Goal: Information Seeking & Learning: Learn about a topic

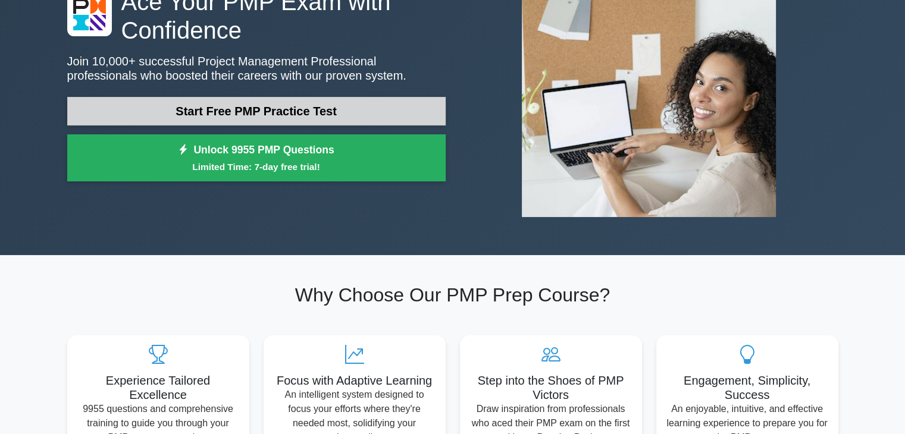
click at [333, 114] on link "Start Free PMP Practice Test" at bounding box center [256, 111] width 378 height 29
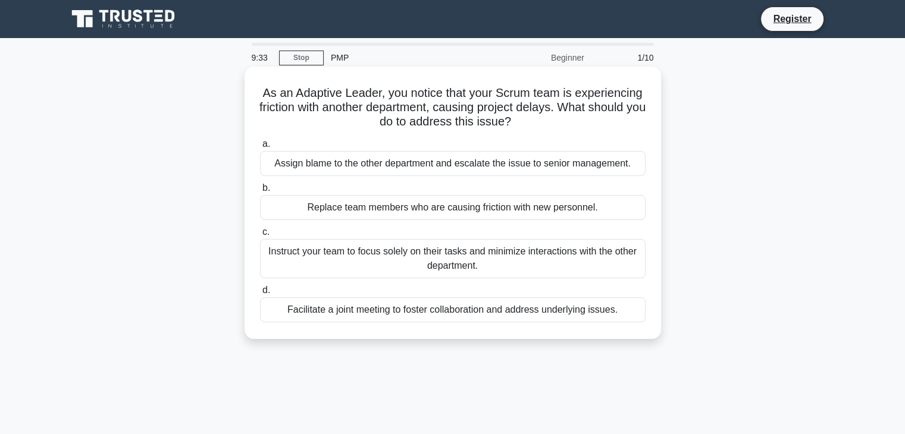
click at [480, 303] on div "Facilitate a joint meeting to foster collaboration and address underlying issue…" at bounding box center [452, 309] width 385 height 25
click at [260, 294] on input "d. Facilitate a joint meeting to foster collaboration and address underlying is…" at bounding box center [260, 291] width 0 height 8
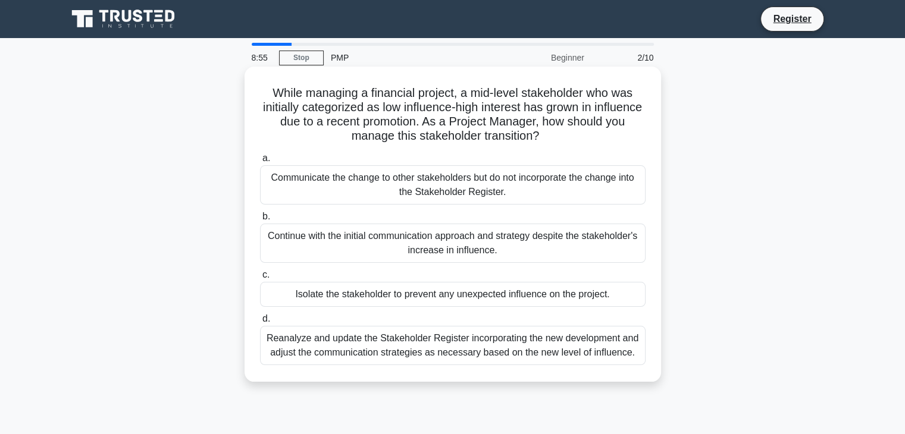
click at [563, 337] on div "Reanalyze and update the Stakeholder Register incorporating the new development…" at bounding box center [452, 345] width 385 height 39
click at [260, 323] on input "d. Reanalyze and update the Stakeholder Register incorporating the new developm…" at bounding box center [260, 319] width 0 height 8
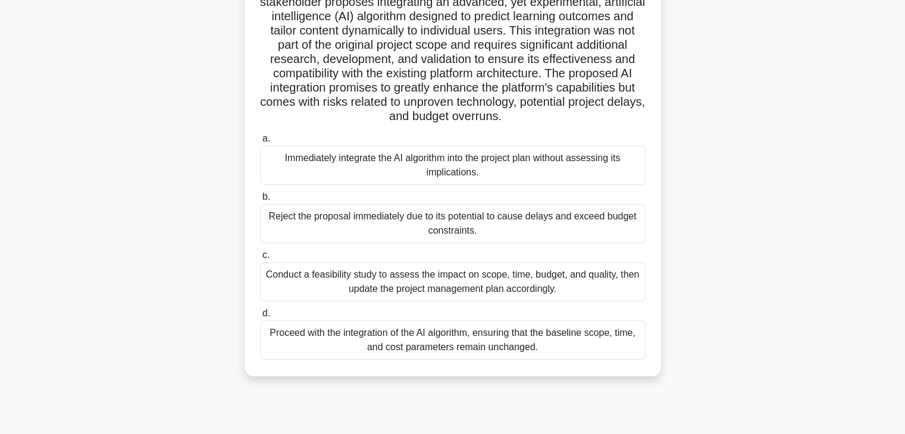
scroll to position [178, 0]
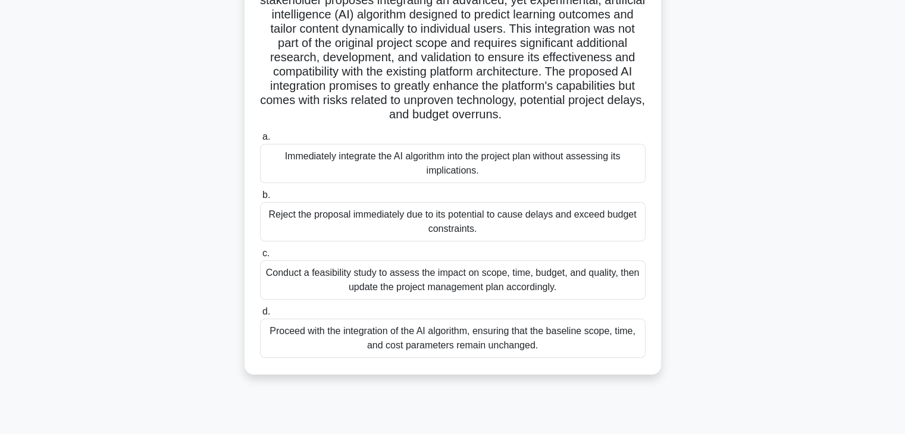
click at [589, 294] on div "Conduct a feasibility study to assess the impact on scope, time, budget, and qu…" at bounding box center [452, 280] width 385 height 39
click at [260, 258] on input "c. Conduct a feasibility study to assess the impact on scope, time, budget, and…" at bounding box center [260, 254] width 0 height 8
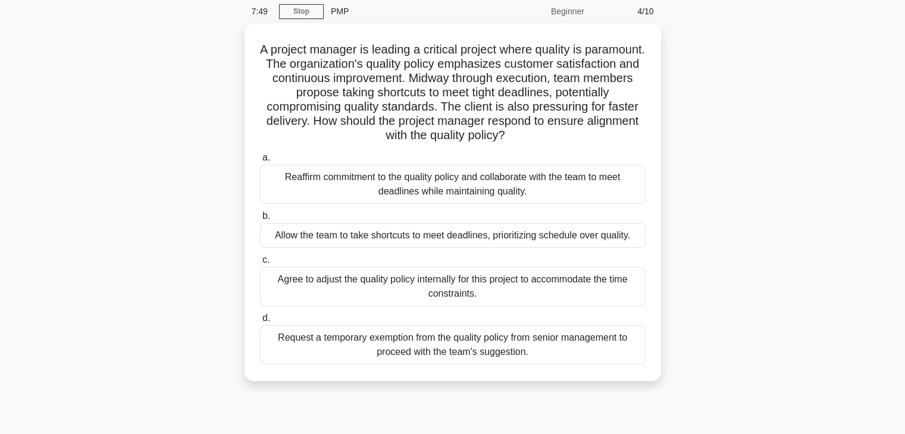
scroll to position [0, 0]
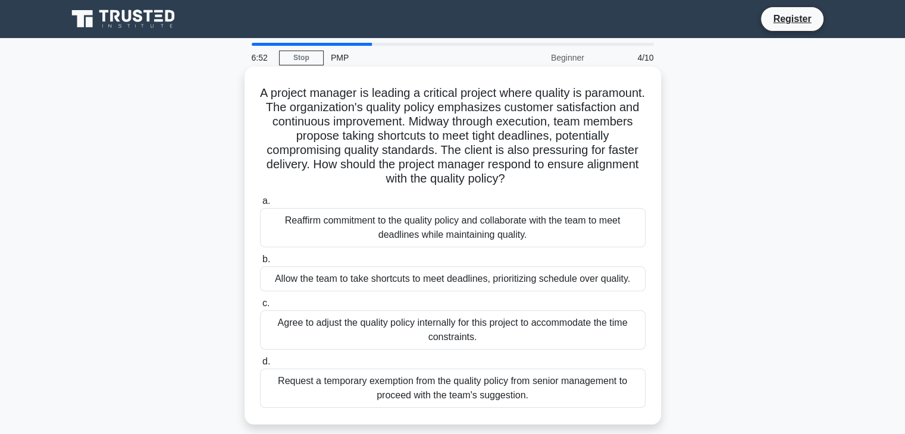
click at [491, 212] on div "Reaffirm commitment to the quality policy and collaborate with the team to meet…" at bounding box center [452, 227] width 385 height 39
click at [260, 205] on input "a. Reaffirm commitment to the quality policy and collaborate with the team to m…" at bounding box center [260, 201] width 0 height 8
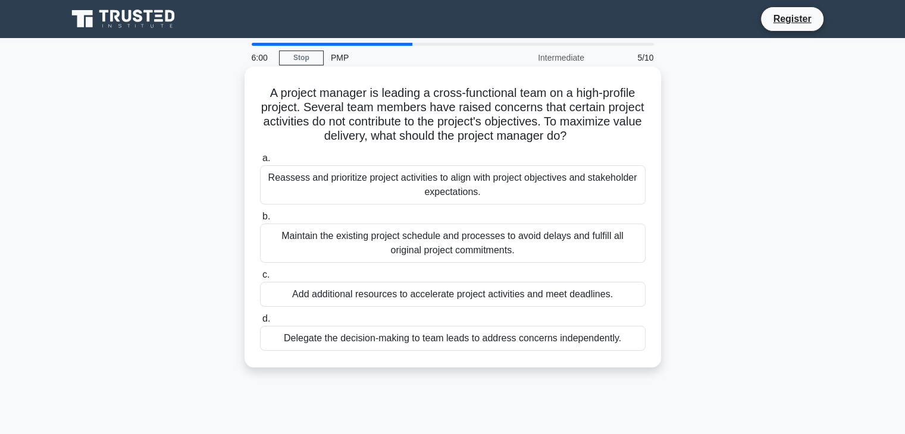
click at [511, 192] on div "Reassess and prioritize project activities to align with project objectives and…" at bounding box center [452, 184] width 385 height 39
click at [260, 162] on input "a. Reassess and prioritize project activities to align with project objectives …" at bounding box center [260, 159] width 0 height 8
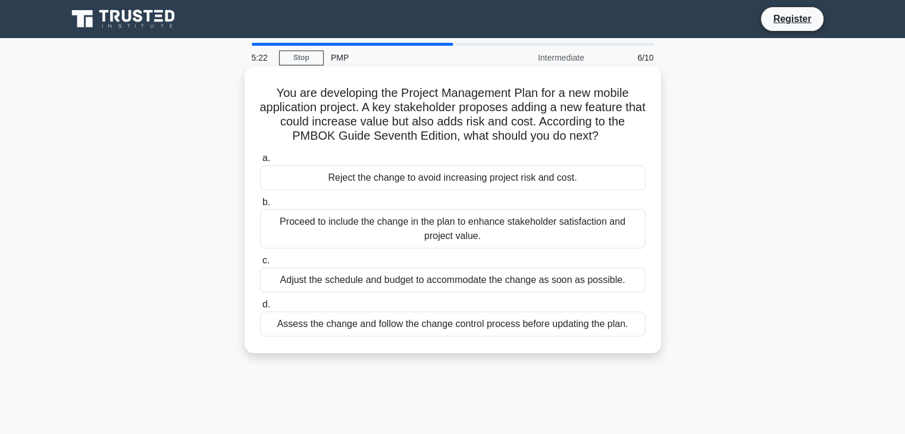
click at [502, 328] on div "Assess the change and follow the change control process before updating the pla…" at bounding box center [452, 324] width 385 height 25
click at [260, 309] on input "d. Assess the change and follow the change control process before updating the …" at bounding box center [260, 305] width 0 height 8
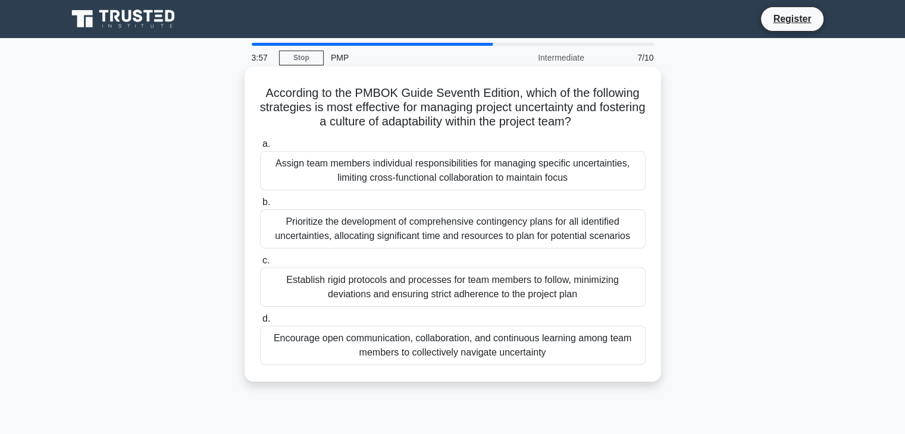
click at [523, 341] on div "Encourage open communication, collaboration, and continuous learning among team…" at bounding box center [452, 345] width 385 height 39
click at [260, 323] on input "d. Encourage open communication, collaboration, and continuous learning among t…" at bounding box center [260, 319] width 0 height 8
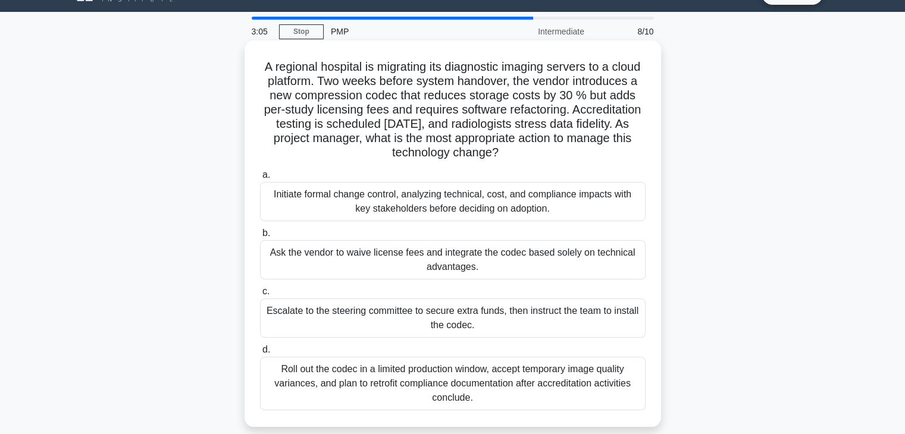
scroll to position [59, 0]
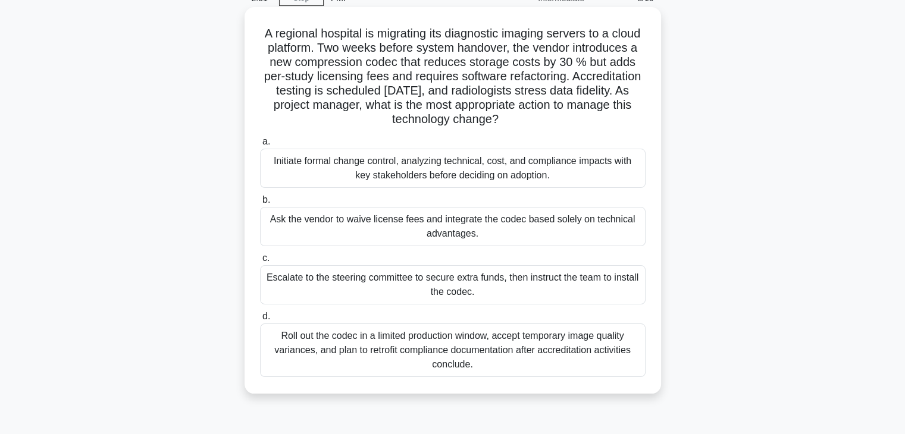
click at [592, 280] on div "Escalate to the steering committee to secure extra funds, then instruct the tea…" at bounding box center [452, 284] width 385 height 39
click at [260, 262] on input "c. Escalate to the steering committee to secure extra funds, then instruct the …" at bounding box center [260, 259] width 0 height 8
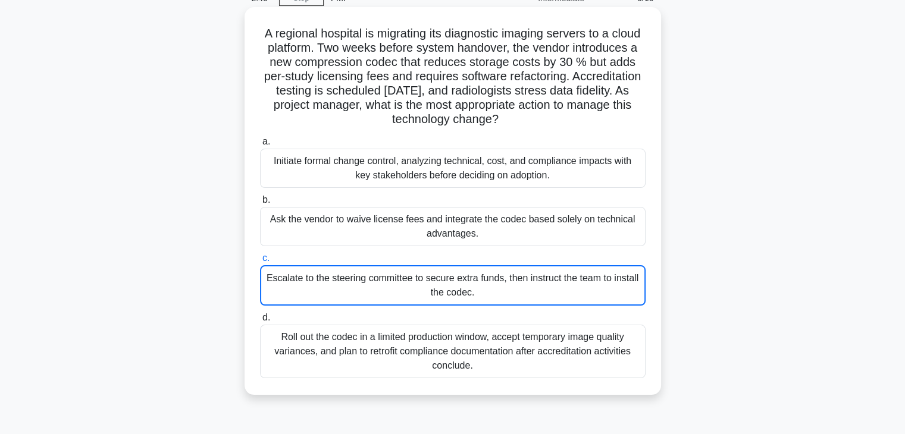
click at [499, 269] on div "Escalate to the steering committee to secure extra funds, then instruct the tea…" at bounding box center [452, 285] width 385 height 40
click at [260, 262] on input "c. Escalate to the steering committee to secure extra funds, then instruct the …" at bounding box center [260, 259] width 0 height 8
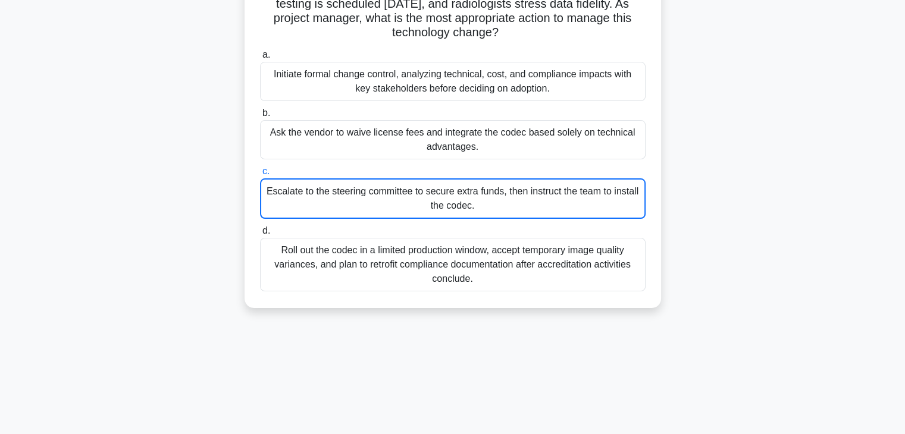
scroll to position [178, 0]
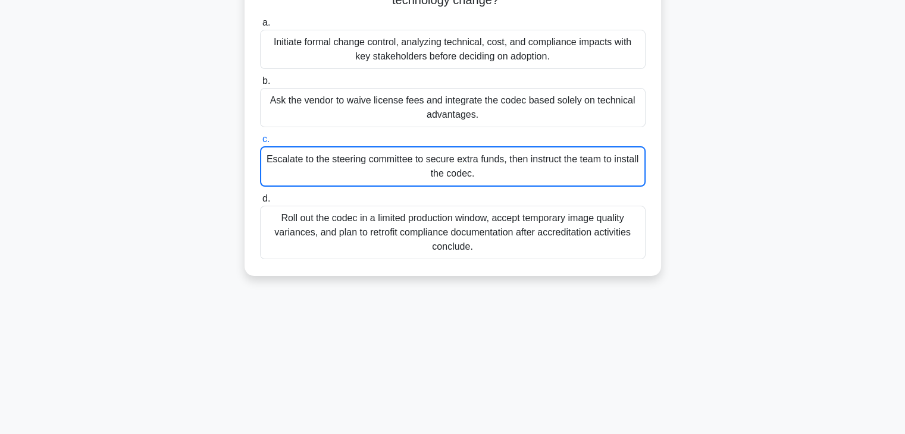
click at [503, 176] on div "Escalate to the steering committee to secure extra funds, then instruct the tea…" at bounding box center [452, 166] width 385 height 40
click at [260, 143] on input "c. Escalate to the steering committee to secure extra funds, then instruct the …" at bounding box center [260, 140] width 0 height 8
click at [503, 176] on div "Escalate to the steering committee to secure extra funds, then instruct the tea…" at bounding box center [452, 166] width 385 height 40
click at [260, 143] on input "c. Escalate to the steering committee to secure extra funds, then instruct the …" at bounding box center [260, 140] width 0 height 8
click at [511, 131] on div "a. Initiate formal change control, analyzing technical, cost, and compliance im…" at bounding box center [453, 137] width 400 height 249
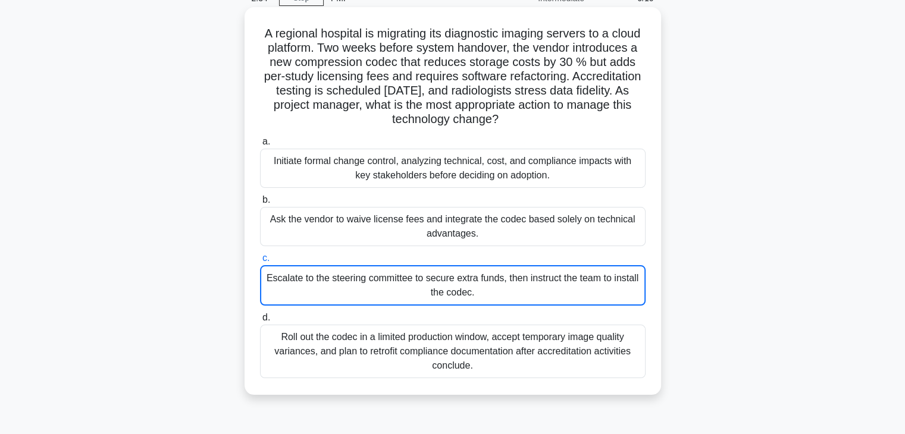
scroll to position [59, 0]
click at [466, 278] on div "Escalate to the steering committee to secure extra funds, then instruct the tea…" at bounding box center [452, 285] width 385 height 40
click at [260, 262] on input "c. Escalate to the steering committee to secure extra funds, then instruct the …" at bounding box center [260, 259] width 0 height 8
click at [466, 278] on div "Escalate to the steering committee to secure extra funds, then instruct the tea…" at bounding box center [452, 285] width 385 height 40
click at [260, 262] on input "c. Escalate to the steering committee to secure extra funds, then instruct the …" at bounding box center [260, 259] width 0 height 8
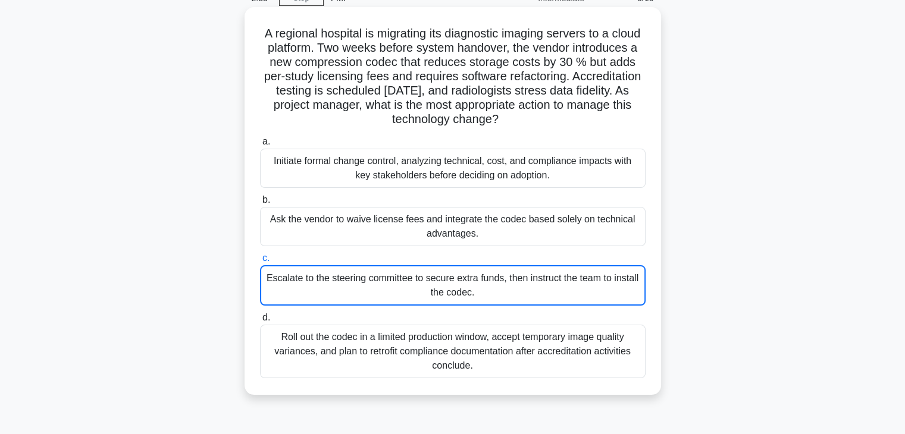
click at [466, 278] on div "Escalate to the steering committee to secure extra funds, then instruct the tea…" at bounding box center [452, 285] width 385 height 40
click at [260, 262] on input "c. Escalate to the steering committee to secure extra funds, then instruct the …" at bounding box center [260, 259] width 0 height 8
click at [402, 305] on div "Escalate to the steering committee to secure extra funds, then instruct the tea…" at bounding box center [452, 285] width 385 height 40
click at [260, 262] on input "c. Escalate to the steering committee to secure extra funds, then instruct the …" at bounding box center [260, 259] width 0 height 8
click at [406, 210] on div "Ask the vendor to waive license fees and integrate the codec based solely on te…" at bounding box center [452, 226] width 385 height 39
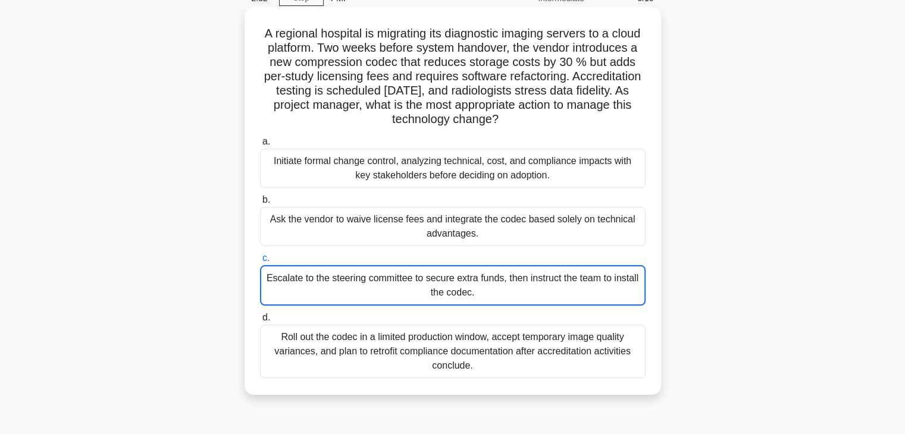
click at [260, 204] on input "b. Ask the vendor to waive license fees and integrate the codec based solely on…" at bounding box center [260, 200] width 0 height 8
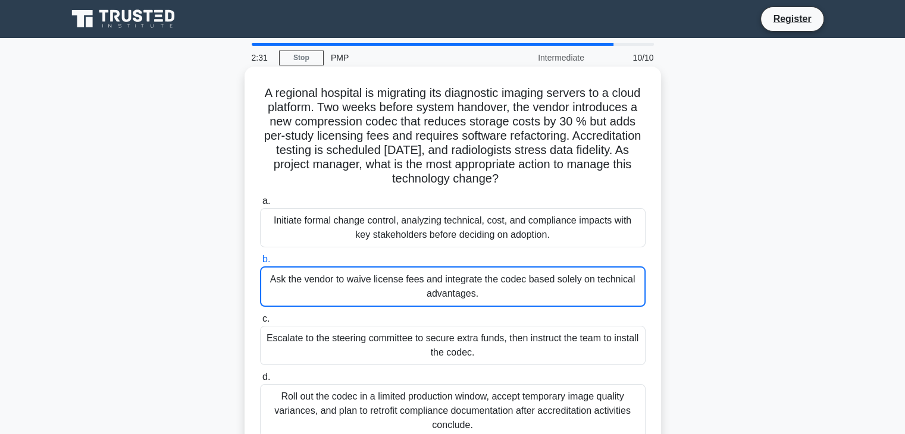
scroll to position [0, 0]
click at [362, 360] on div "Escalate to the steering committee to secure extra funds, then instruct the tea…" at bounding box center [452, 345] width 385 height 39
click at [260, 323] on input "c. Escalate to the steering committee to secure extra funds, then instruct the …" at bounding box center [260, 319] width 0 height 8
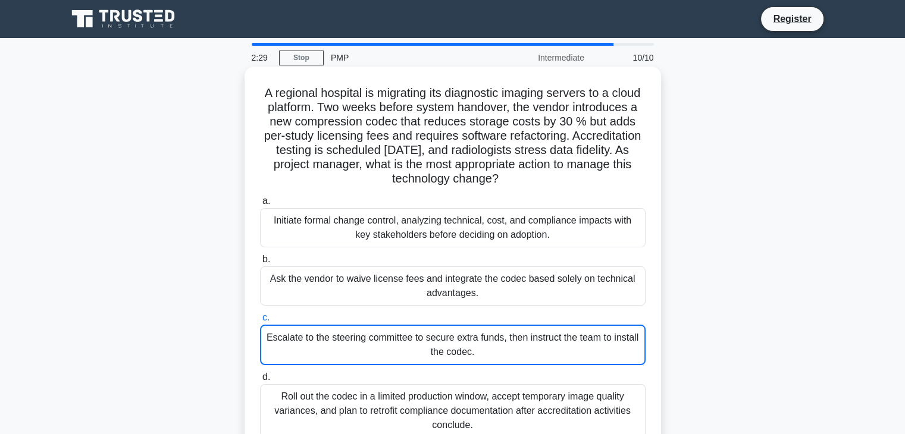
click at [362, 360] on div "Escalate to the steering committee to secure extra funds, then instruct the tea…" at bounding box center [452, 345] width 385 height 40
click at [260, 322] on input "c. Escalate to the steering committee to secure extra funds, then instruct the …" at bounding box center [260, 318] width 0 height 8
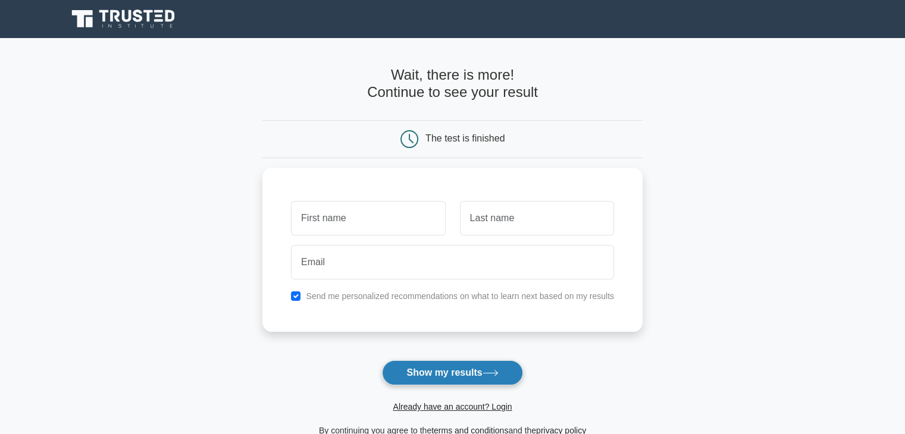
click at [420, 381] on button "Show my results" at bounding box center [452, 372] width 140 height 25
drag, startPoint x: 128, startPoint y: 236, endPoint x: 195, endPoint y: 238, distance: 67.2
click at [131, 236] on main "Wait, there is more! Continue to see your result The test is finished and the" at bounding box center [452, 252] width 905 height 428
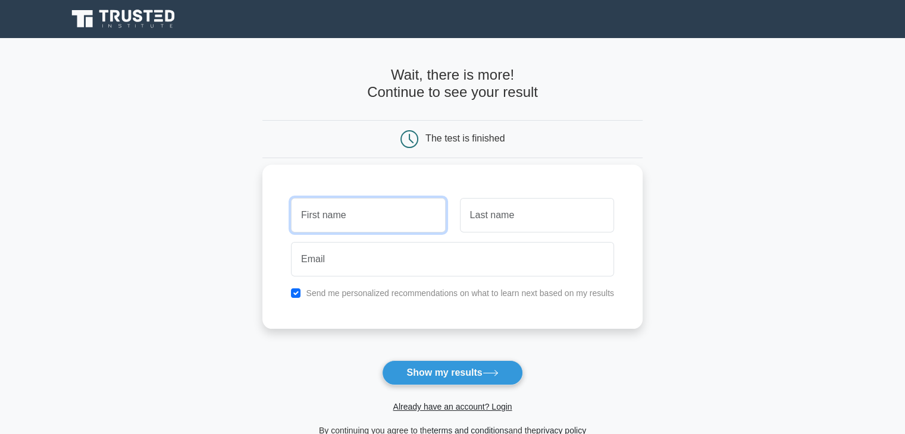
click at [324, 222] on input "text" at bounding box center [368, 215] width 154 height 34
